Goal: Transaction & Acquisition: Purchase product/service

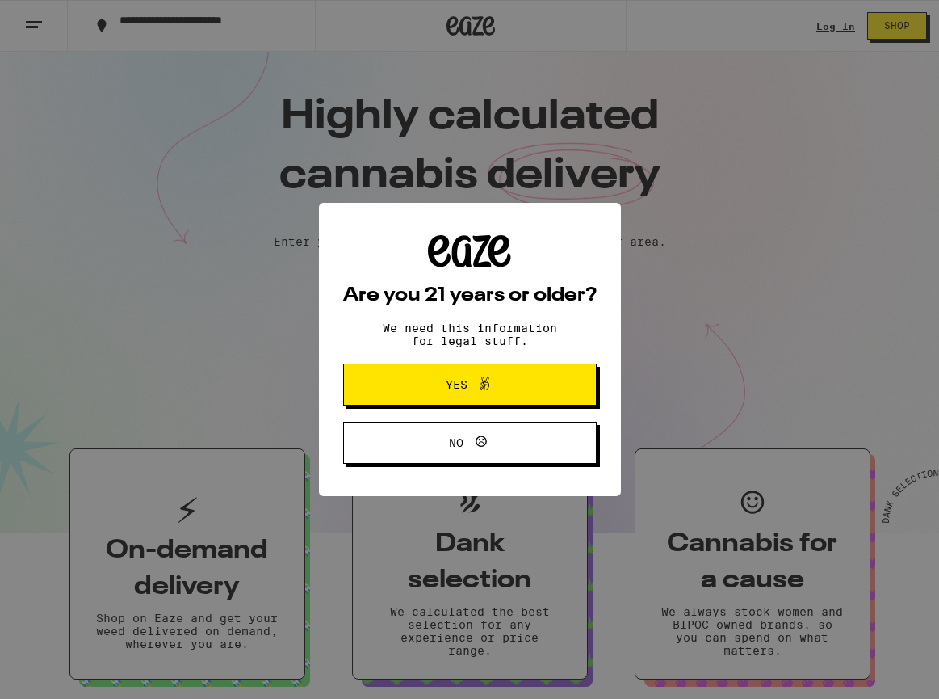
click at [500, 387] on span "Yes" at bounding box center [470, 384] width 123 height 21
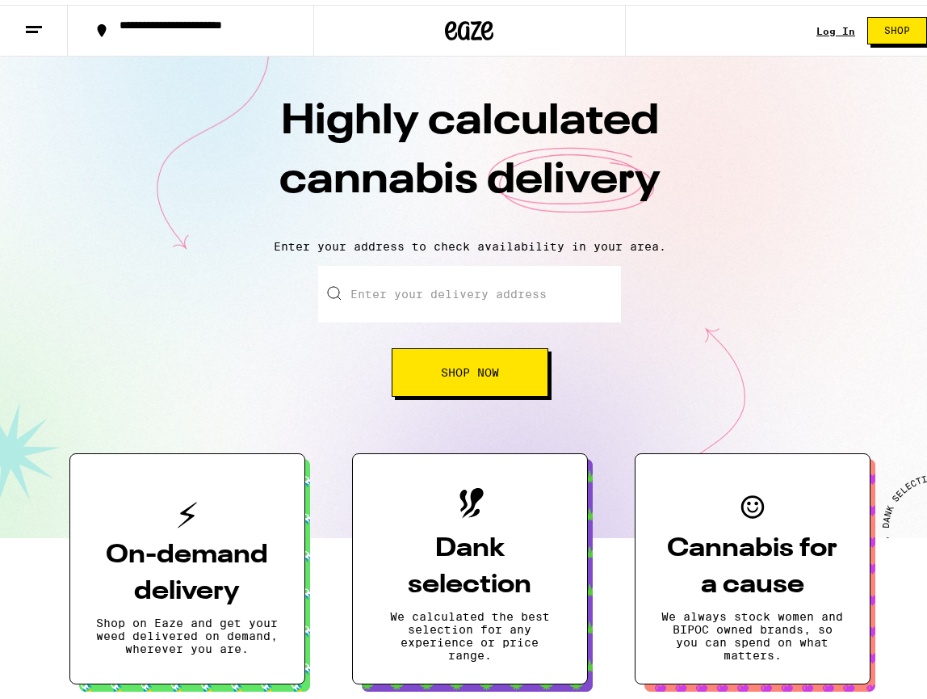
click at [438, 291] on input "Enter your delivery address" at bounding box center [469, 289] width 303 height 57
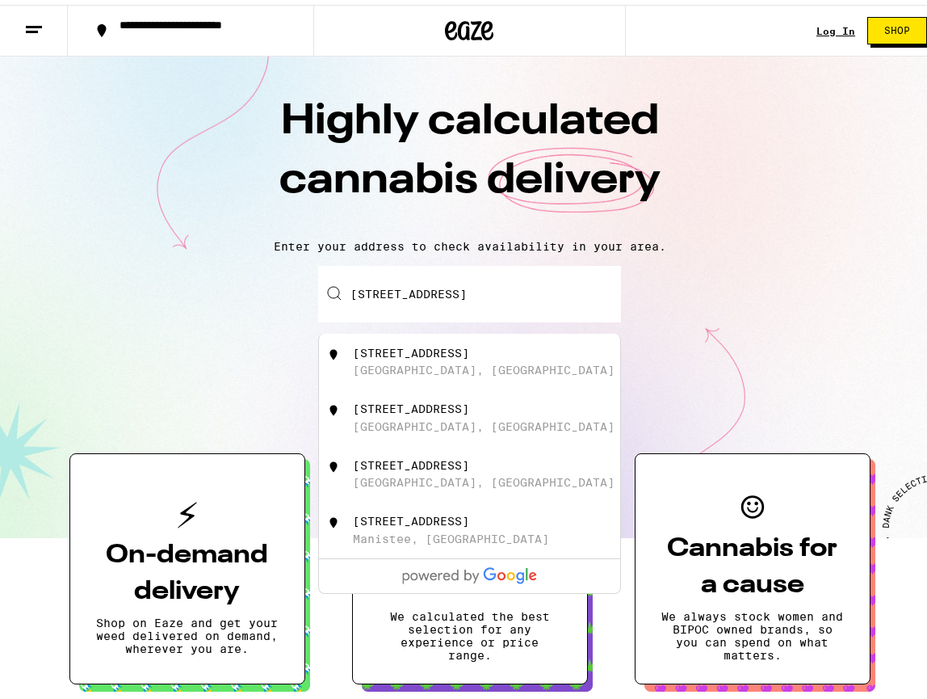
click at [420, 377] on div "[STREET_ADDRESS]" at bounding box center [469, 357] width 301 height 57
type input "[STREET_ADDRESS]"
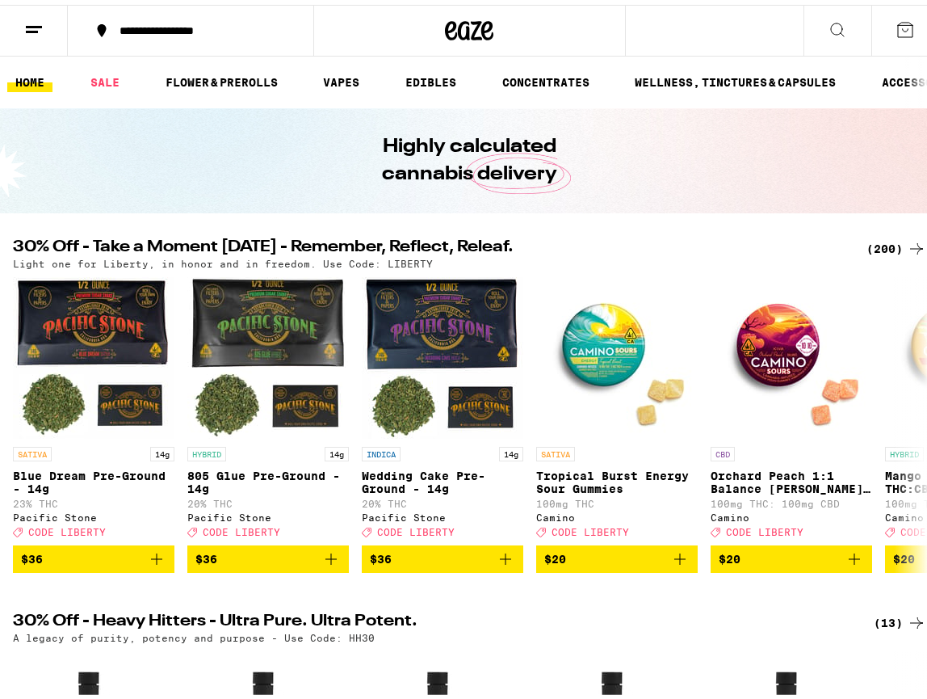
click at [888, 238] on div "(200)" at bounding box center [897, 243] width 60 height 19
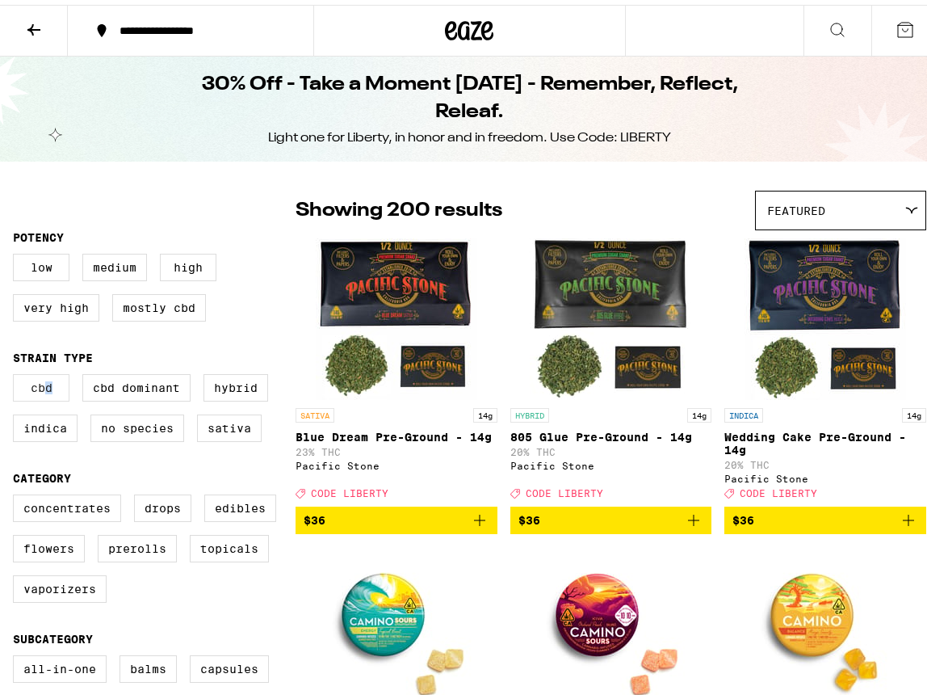
click at [48, 388] on label "CBD" at bounding box center [41, 382] width 57 height 27
click at [17, 372] on input "CBD" at bounding box center [16, 372] width 1 height 1
checkbox input "true"
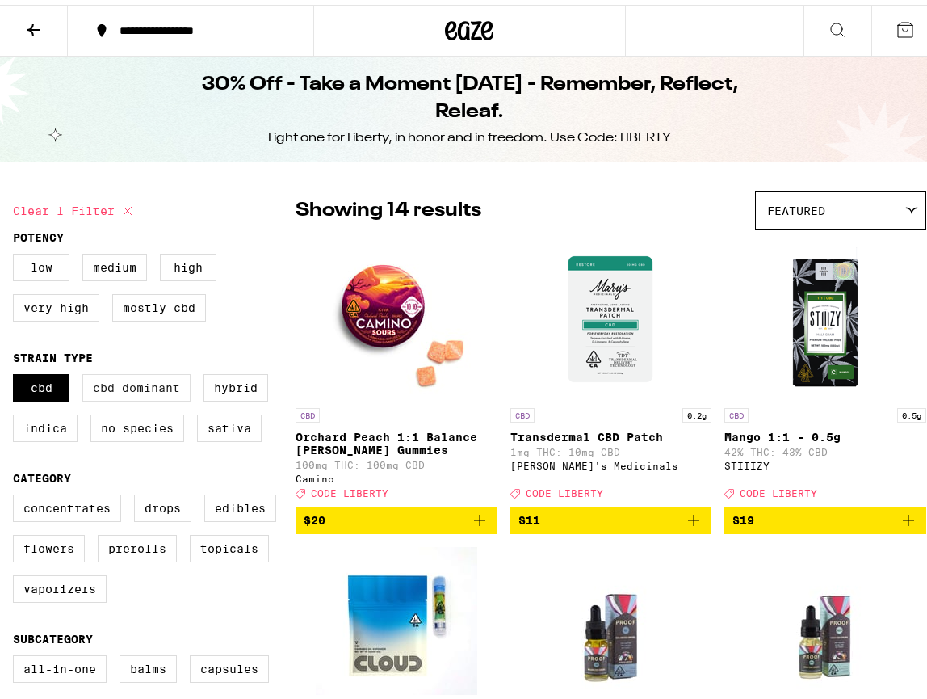
click at [118, 388] on label "CBD Dominant" at bounding box center [136, 382] width 108 height 27
click at [17, 372] on input "CBD Dominant" at bounding box center [16, 372] width 1 height 1
checkbox input "true"
click at [49, 266] on label "Low" at bounding box center [41, 262] width 57 height 27
click at [17, 252] on input "Low" at bounding box center [16, 251] width 1 height 1
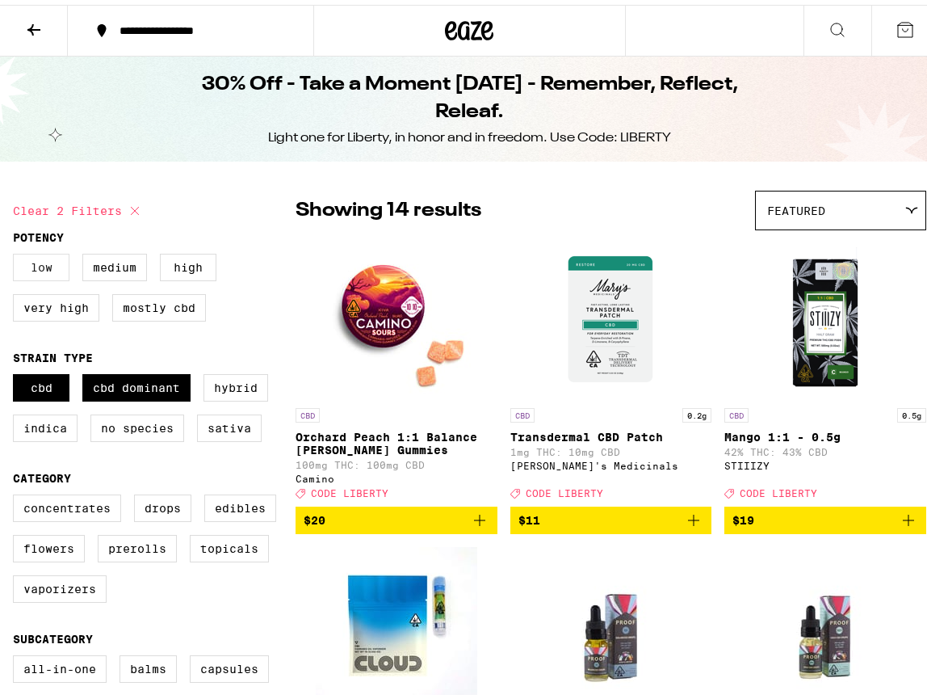
checkbox input "true"
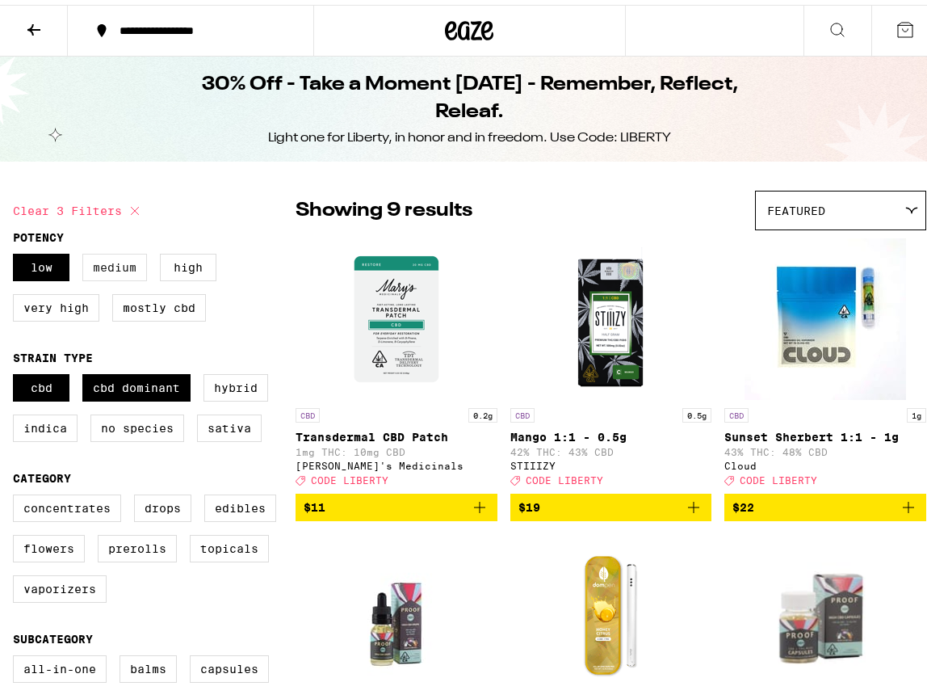
click at [82, 262] on label "Medium" at bounding box center [114, 262] width 65 height 27
click at [17, 252] on input "Medium" at bounding box center [16, 251] width 1 height 1
checkbox input "true"
